Goal: Transaction & Acquisition: Obtain resource

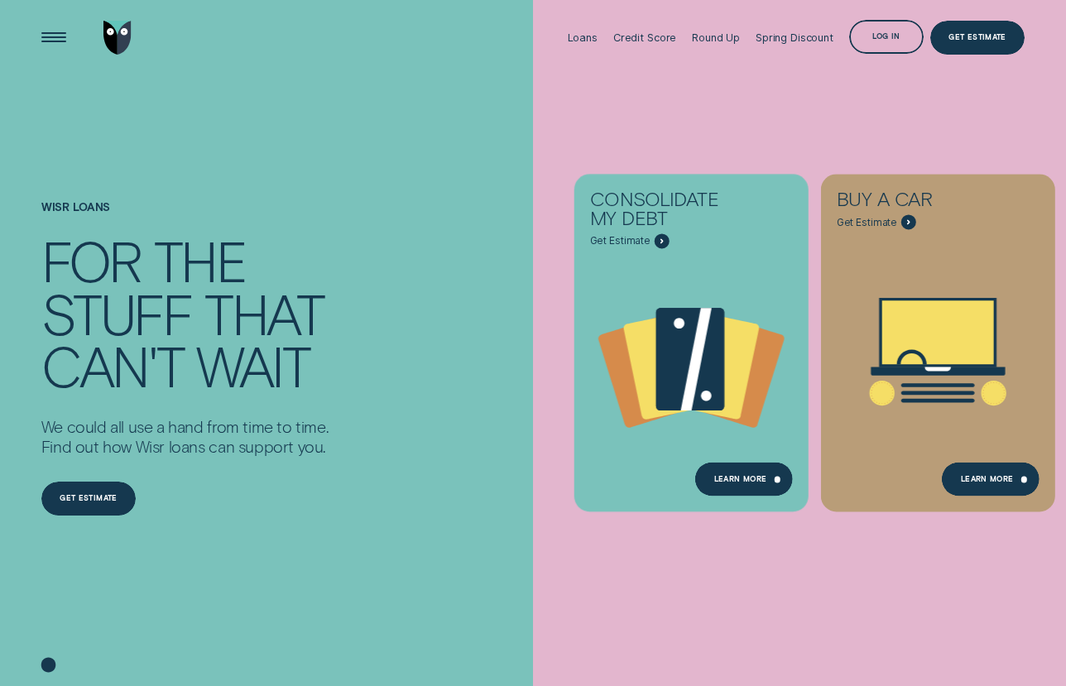
click at [298, 132] on div "Wisr loans For the stuff that can't wait We could all use a hand from time to t…" at bounding box center [184, 358] width 287 height 568
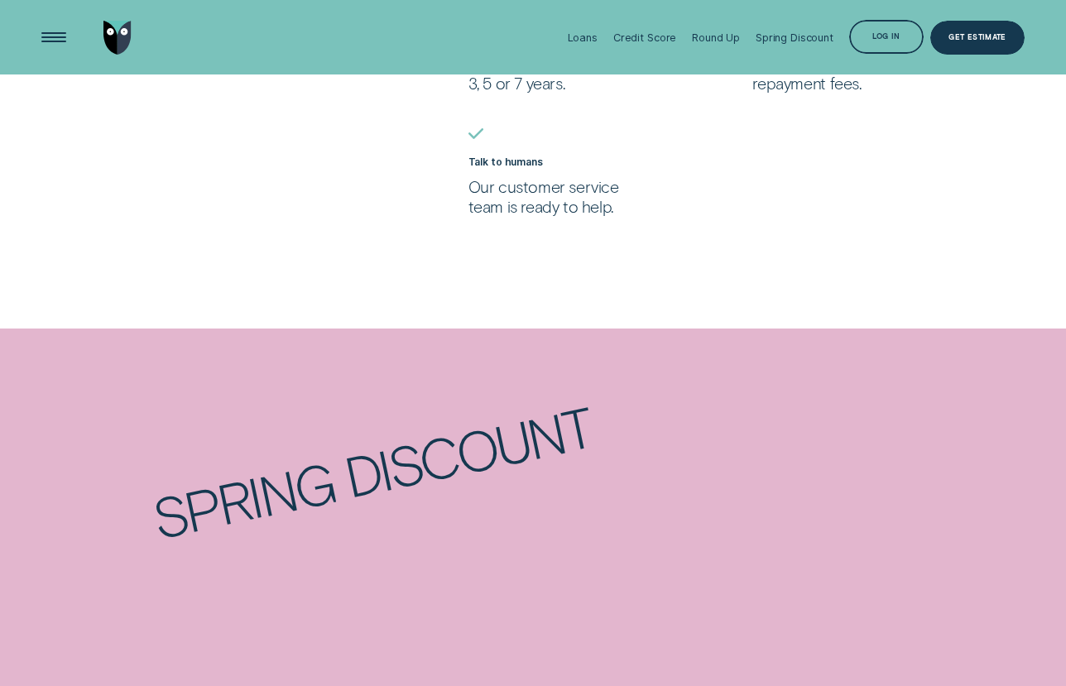
scroll to position [1374, 0]
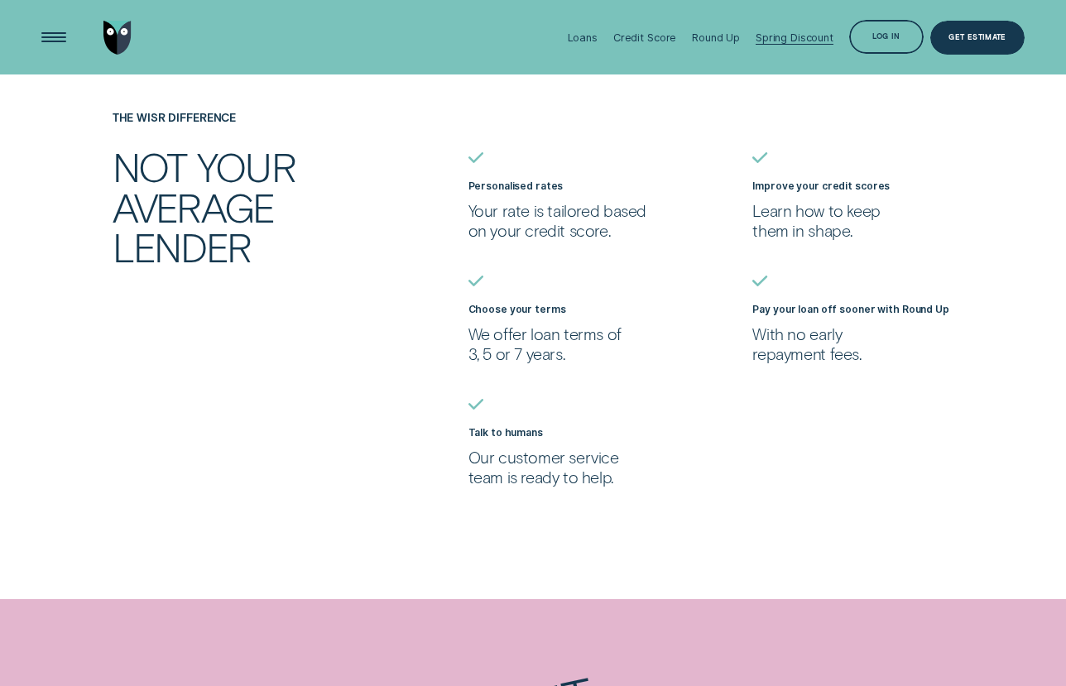
click at [776, 40] on div "Spring Discount" at bounding box center [795, 37] width 78 height 12
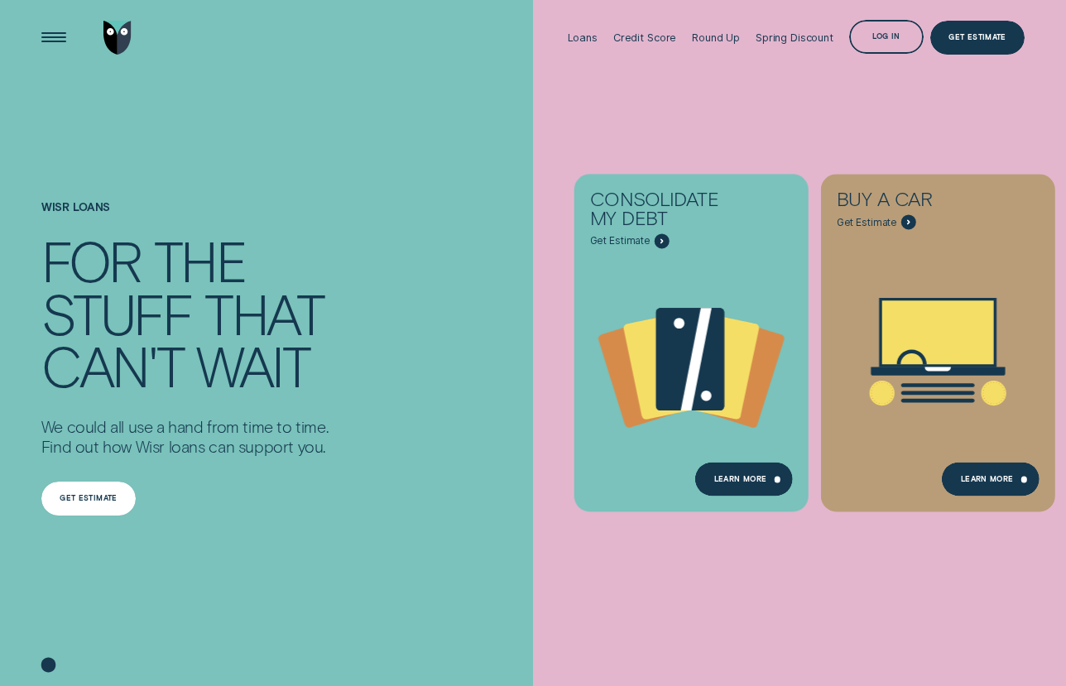
click at [80, 502] on div "Get estimate" at bounding box center [88, 499] width 95 height 34
